Goal: Task Accomplishment & Management: Use online tool/utility

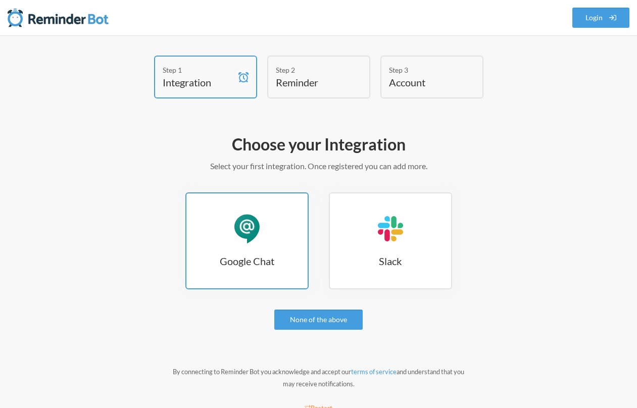
click at [268, 243] on link "Google Chat Google Chat" at bounding box center [246, 240] width 123 height 97
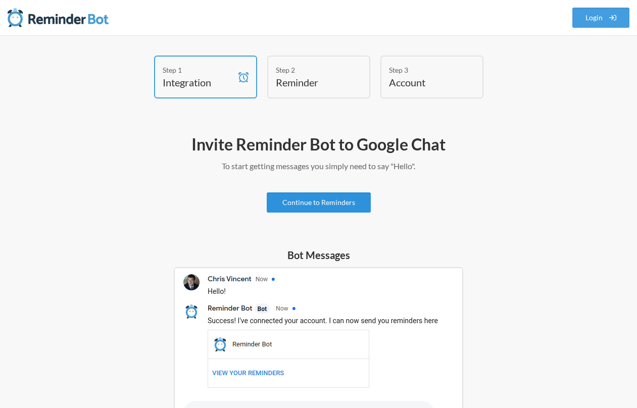
click at [297, 203] on link "Continue to Reminders" at bounding box center [319, 202] width 104 height 20
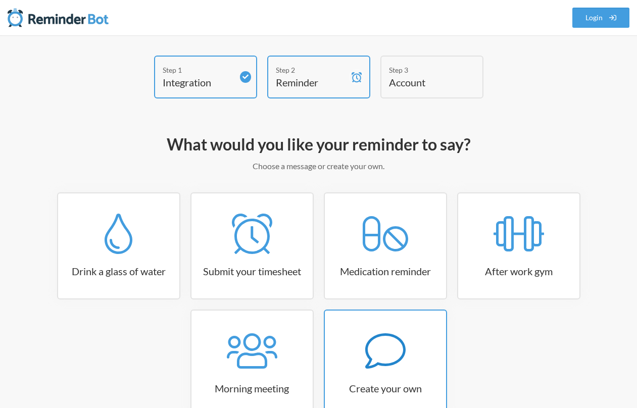
click at [399, 343] on icon at bounding box center [385, 351] width 40 height 40
select select "08:30:00"
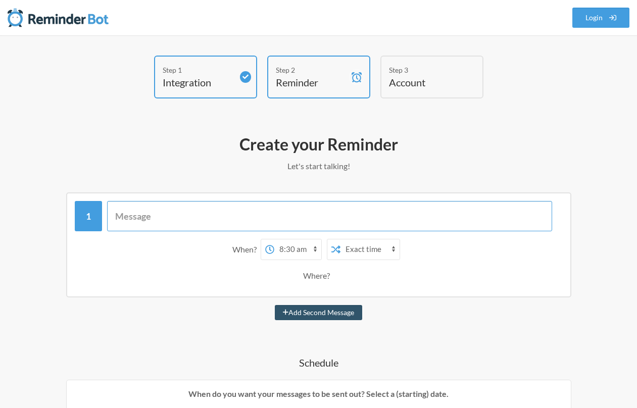
click at [156, 215] on input "text" at bounding box center [329, 216] width 445 height 30
type input "T"
type input "It's transition time!"
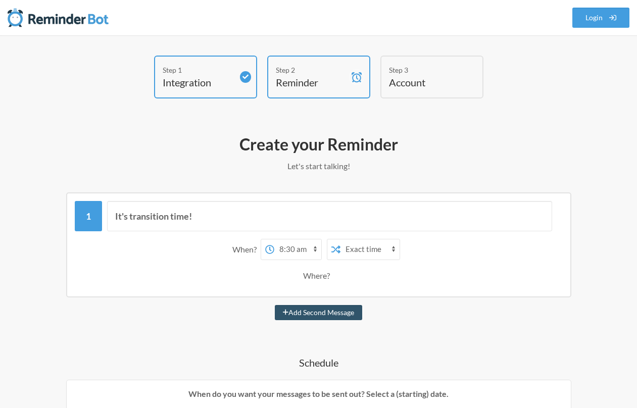
click at [311, 276] on div "Where?" at bounding box center [318, 275] width 31 height 21
click at [318, 274] on div "Where?" at bounding box center [318, 275] width 31 height 21
click at [321, 277] on div "Where?" at bounding box center [318, 275] width 31 height 21
click at [374, 275] on div "Where?" at bounding box center [319, 275] width 478 height 21
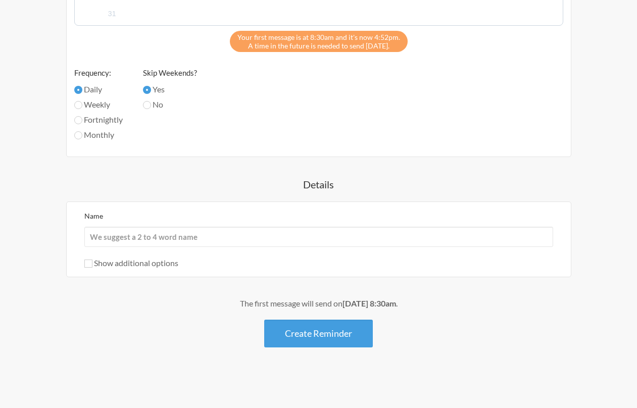
scroll to position [520, 0]
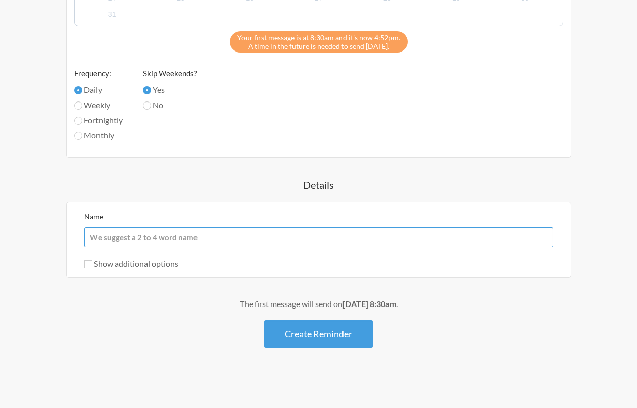
click at [122, 235] on input "Name" at bounding box center [318, 237] width 469 height 20
type input "T"
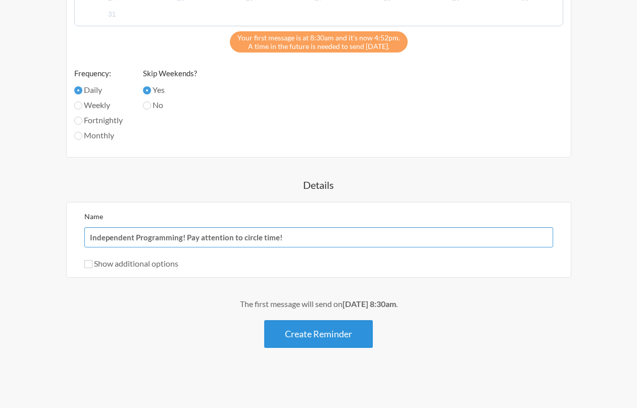
type input "Independent Programming! Pay attention to circle time!"
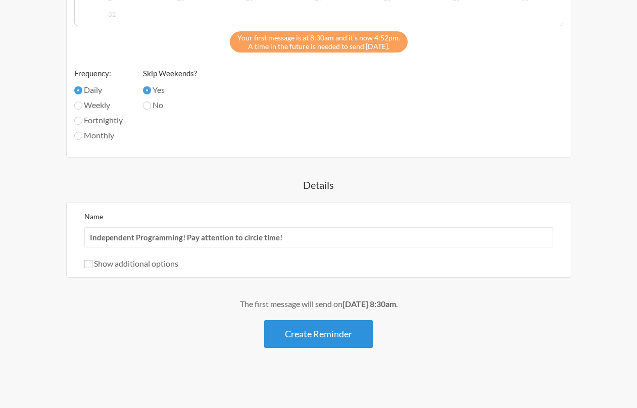
click at [306, 332] on button "Create Reminder" at bounding box center [318, 334] width 109 height 28
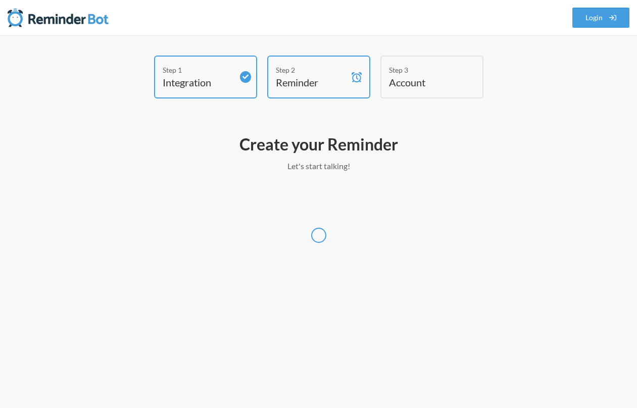
scroll to position [0, 0]
select select "America/Chicago"
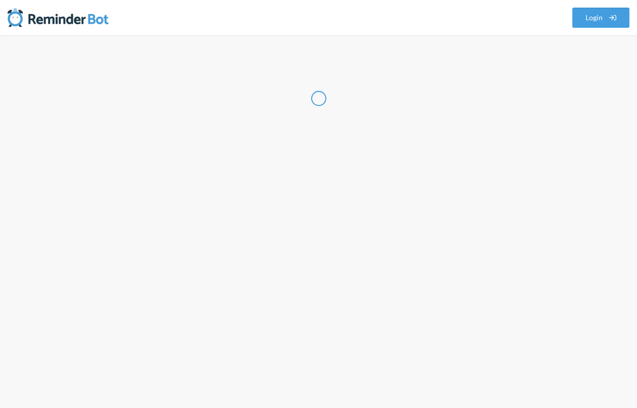
select select "US"
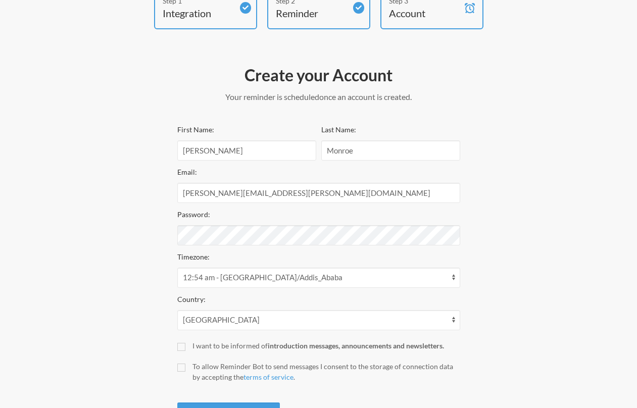
scroll to position [81, 0]
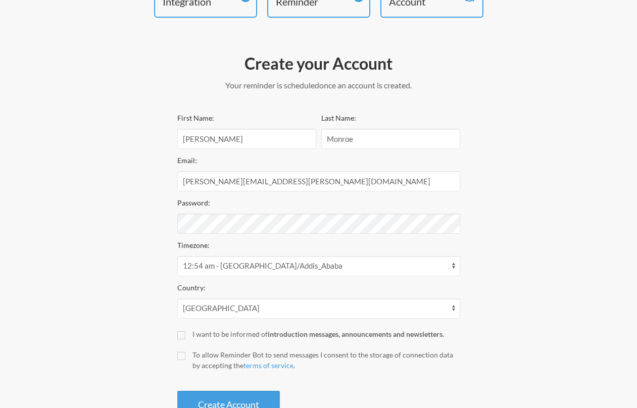
click at [515, 326] on div "Step 1 Integration Step 2 Reminder Step 3 Account Create your Account Your remi…" at bounding box center [318, 199] width 597 height 449
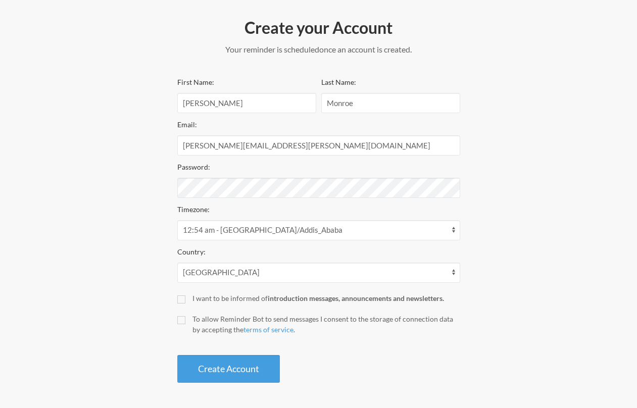
scroll to position [116, 0]
click at [180, 320] on input "To allow Reminder Bot to send messages I consent to the storage of connection d…" at bounding box center [181, 321] width 8 height 8
checkbox input "true"
click at [239, 363] on button "Create Account" at bounding box center [228, 370] width 103 height 28
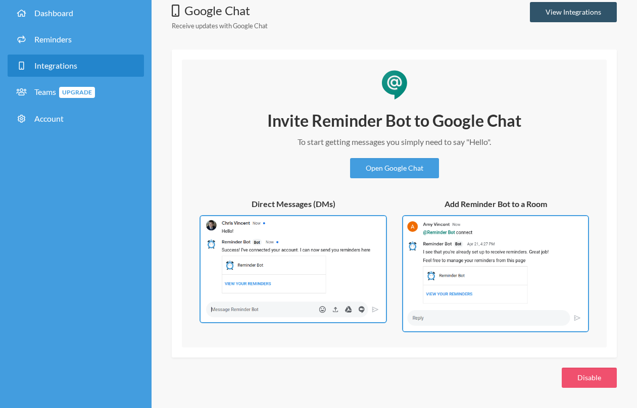
scroll to position [53, 0]
click at [390, 167] on link "Open Google Chat" at bounding box center [394, 169] width 89 height 20
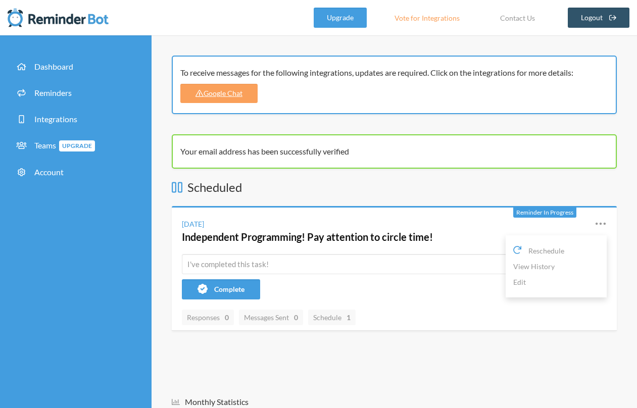
click at [602, 222] on icon at bounding box center [601, 224] width 12 height 12
click at [526, 266] on link "View History" at bounding box center [556, 267] width 86 height 16
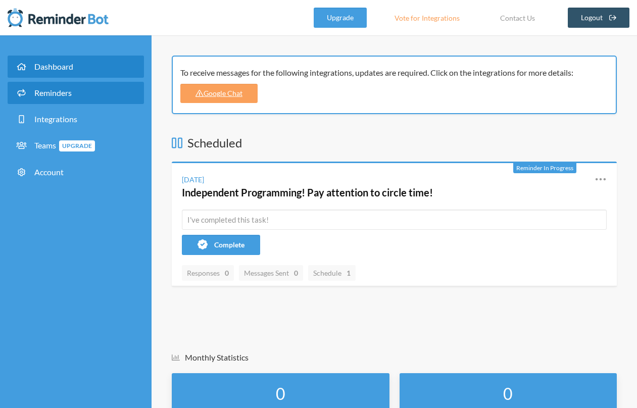
click at [54, 96] on span "Reminders" at bounding box center [52, 93] width 37 height 10
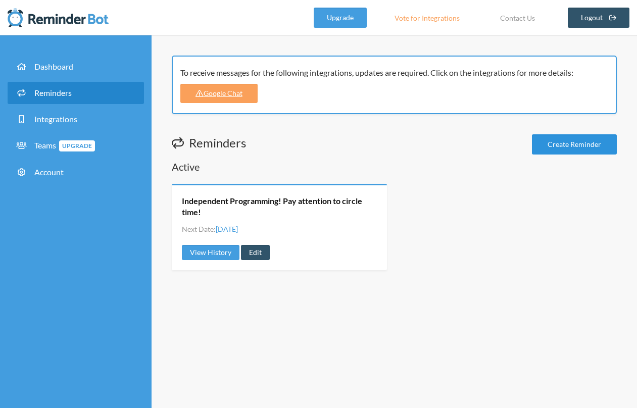
click at [573, 146] on link "Create Reminder" at bounding box center [574, 144] width 85 height 20
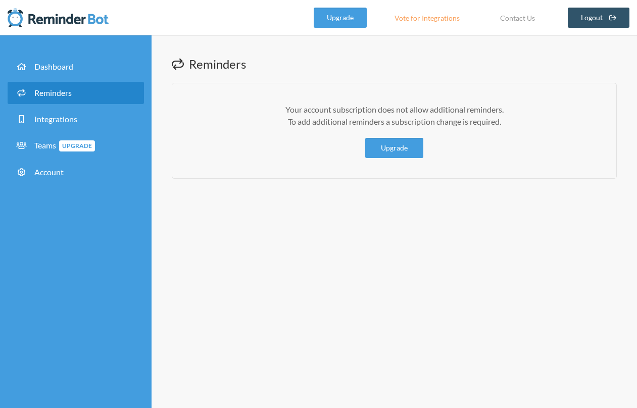
click at [51, 96] on span "Reminders" at bounding box center [52, 93] width 37 height 10
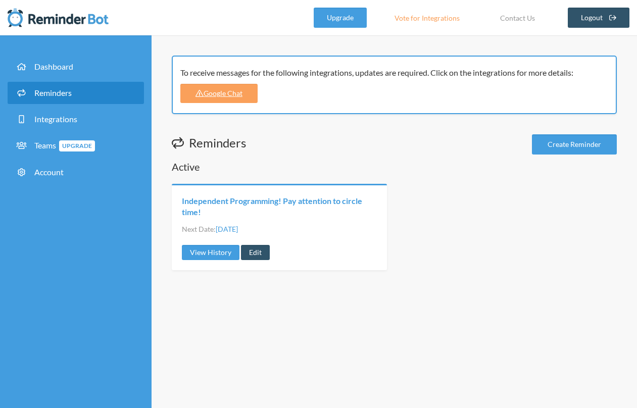
click at [251, 209] on link "Independent Programming! Pay attention to circle time!" at bounding box center [279, 206] width 195 height 23
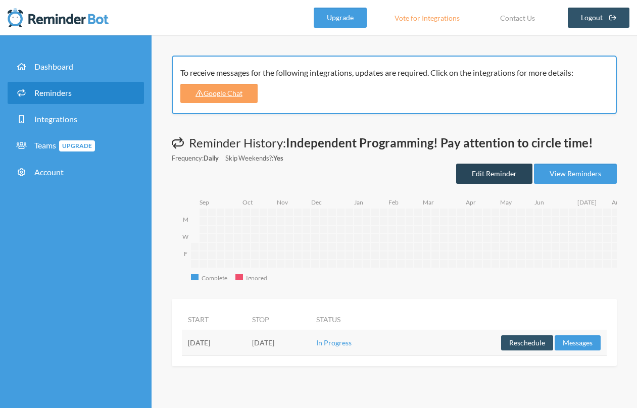
click at [498, 171] on link "Edit Reminder" at bounding box center [494, 174] width 76 height 20
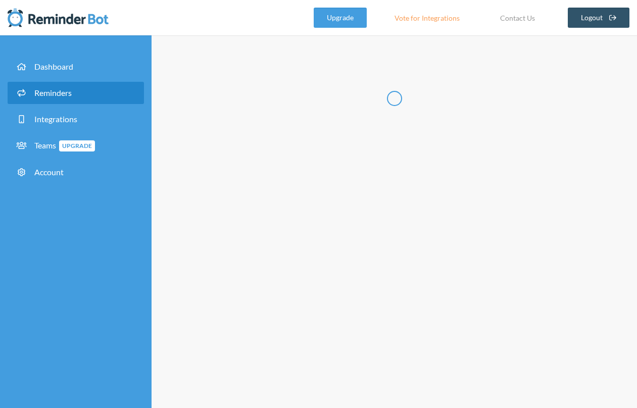
type input "Independent Programming! Pay attention to circle time!"
select select "08:30:00"
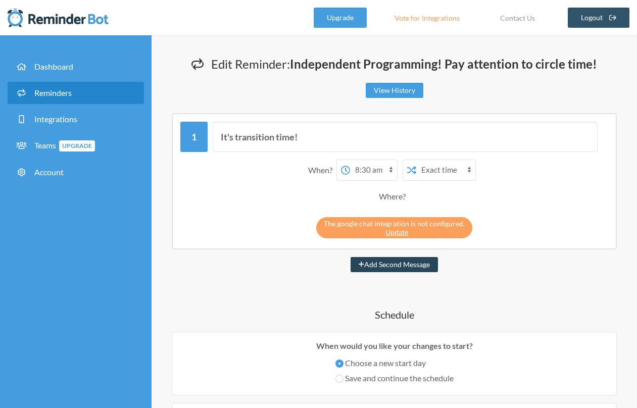
click at [382, 268] on button "Add Second Message" at bounding box center [394, 264] width 87 height 15
select select "09:30:00"
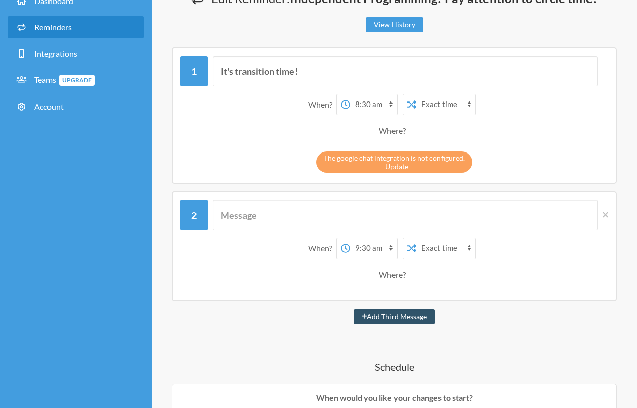
scroll to position [72, 0]
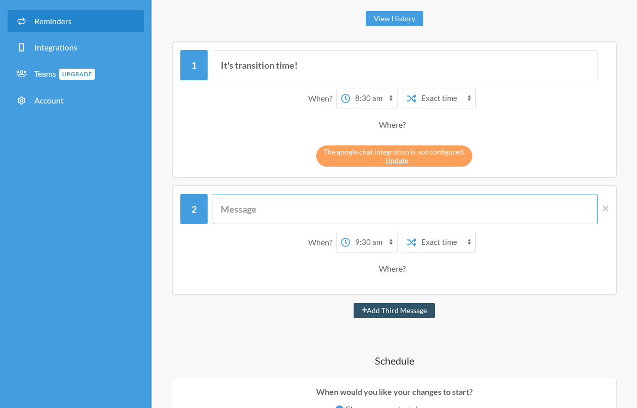
click at [254, 206] on input "text" at bounding box center [405, 209] width 385 height 30
type input "Time to move! (art/NET/movement/snack)"
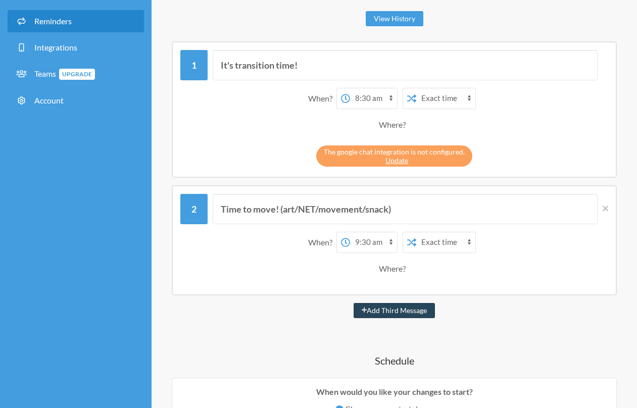
click at [371, 311] on button "Add Third Message" at bounding box center [395, 310] width 82 height 15
select select "10:30:00"
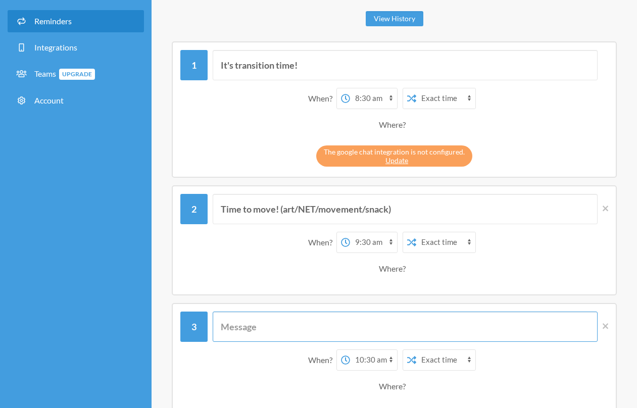
click at [290, 334] on input "text" at bounding box center [405, 327] width 385 height 30
type input "Independent programming time!"
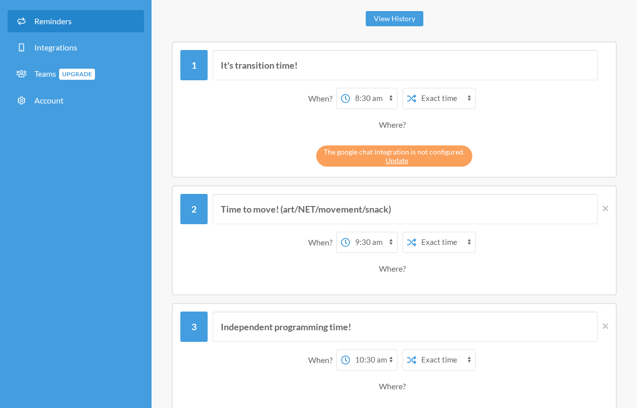
select select "10:00:00"
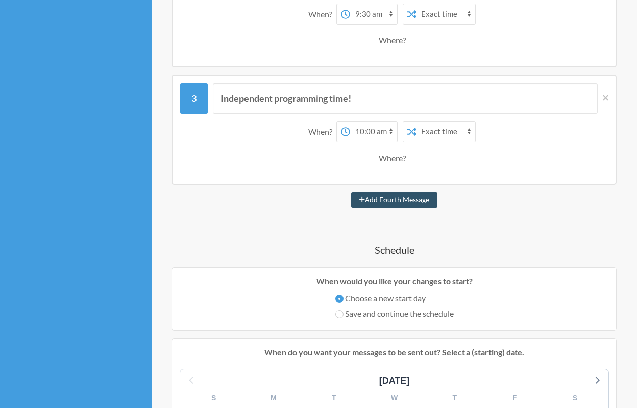
scroll to position [301, 0]
click at [399, 199] on button "Add Fourth Message" at bounding box center [394, 198] width 86 height 15
select select "11:00:00"
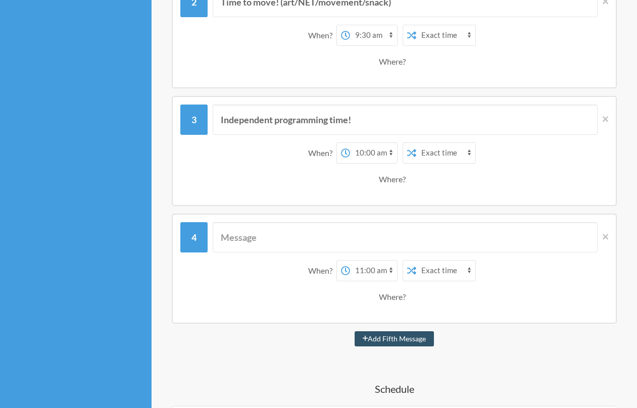
scroll to position [284, 0]
